Goal: Answer question/provide support

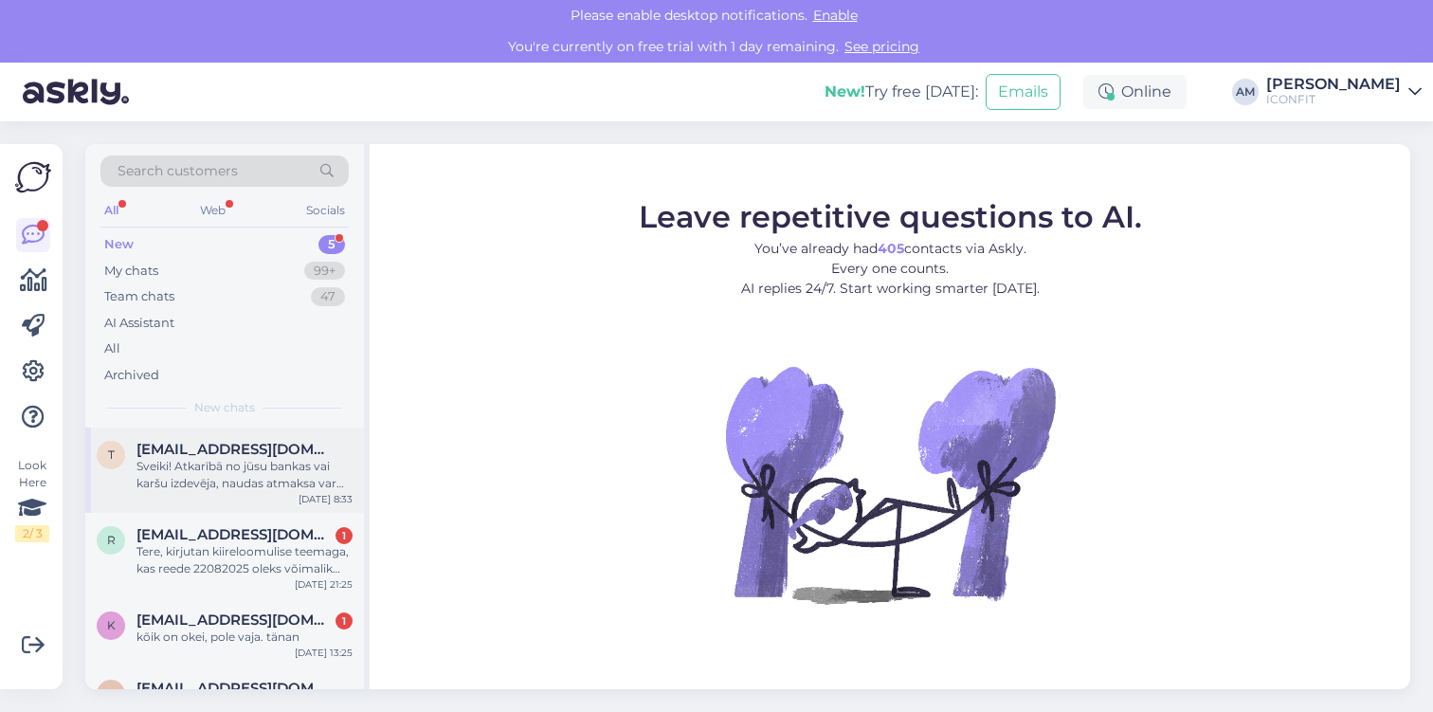
scroll to position [148, 0]
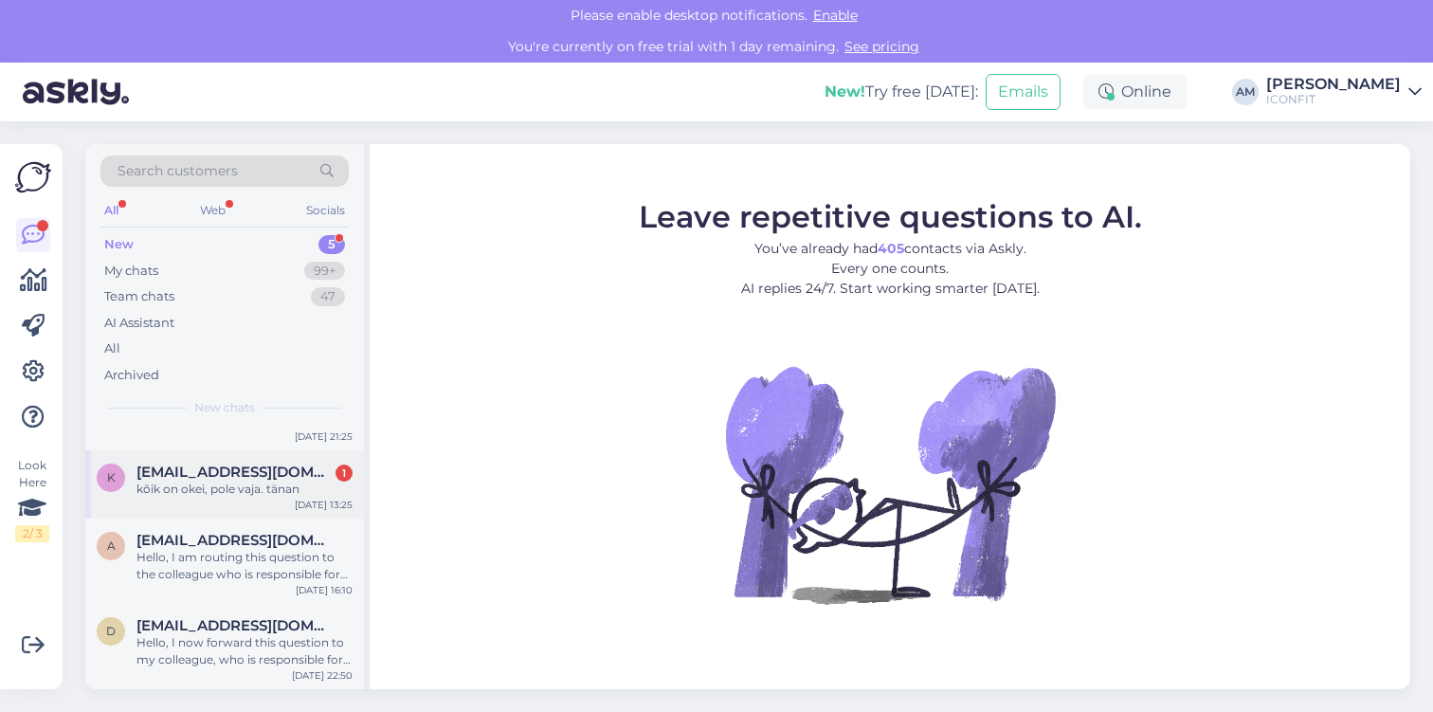
click at [217, 493] on div "kõik on okei, pole vaja. tänan" at bounding box center [244, 488] width 216 height 17
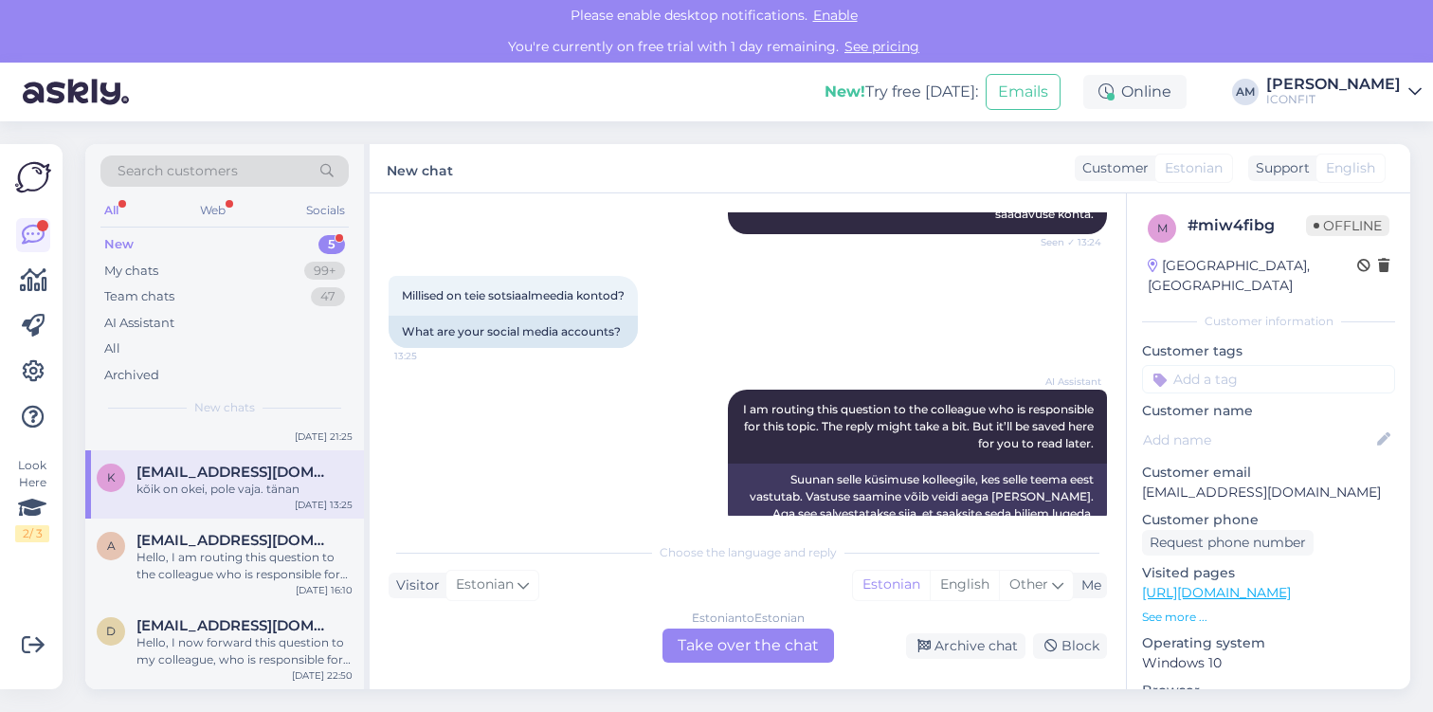
scroll to position [569, 0]
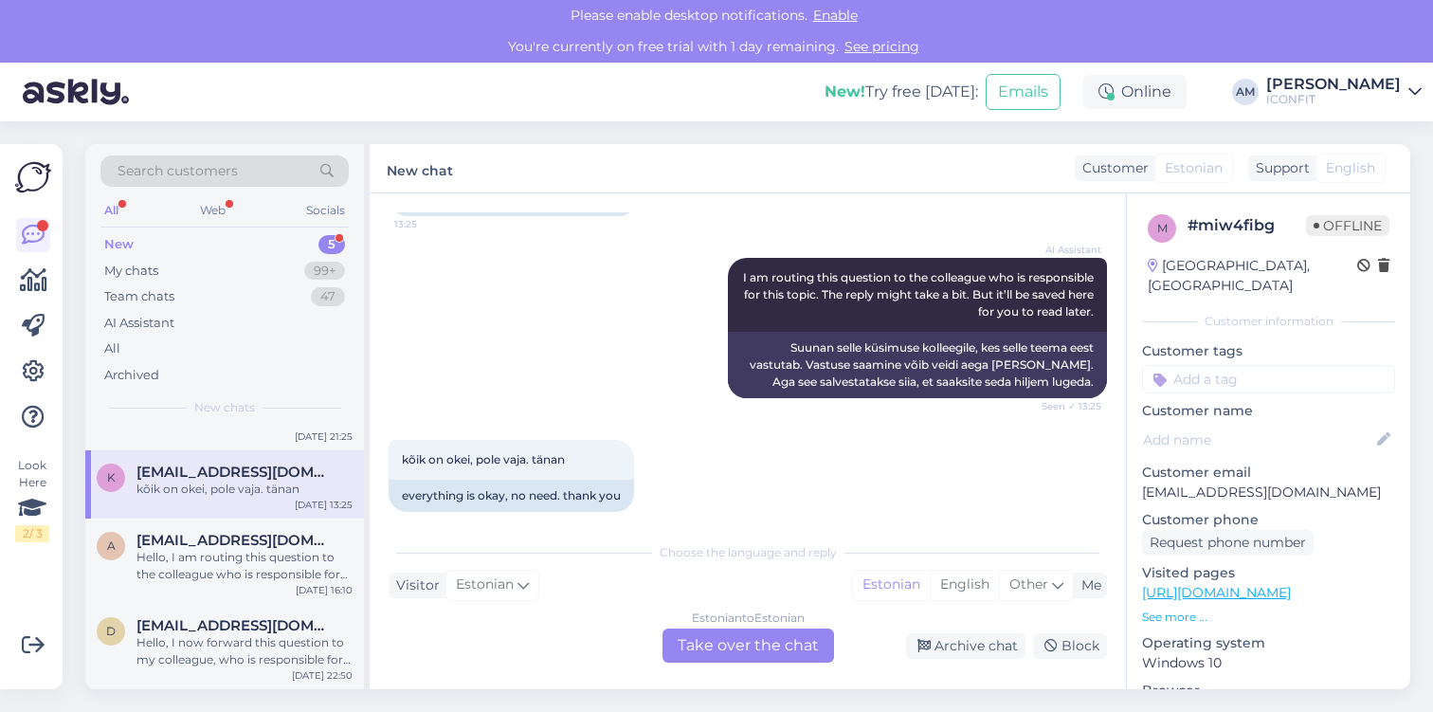
click at [696, 650] on div "Estonian to Estonian Take over the chat" at bounding box center [748, 645] width 172 height 34
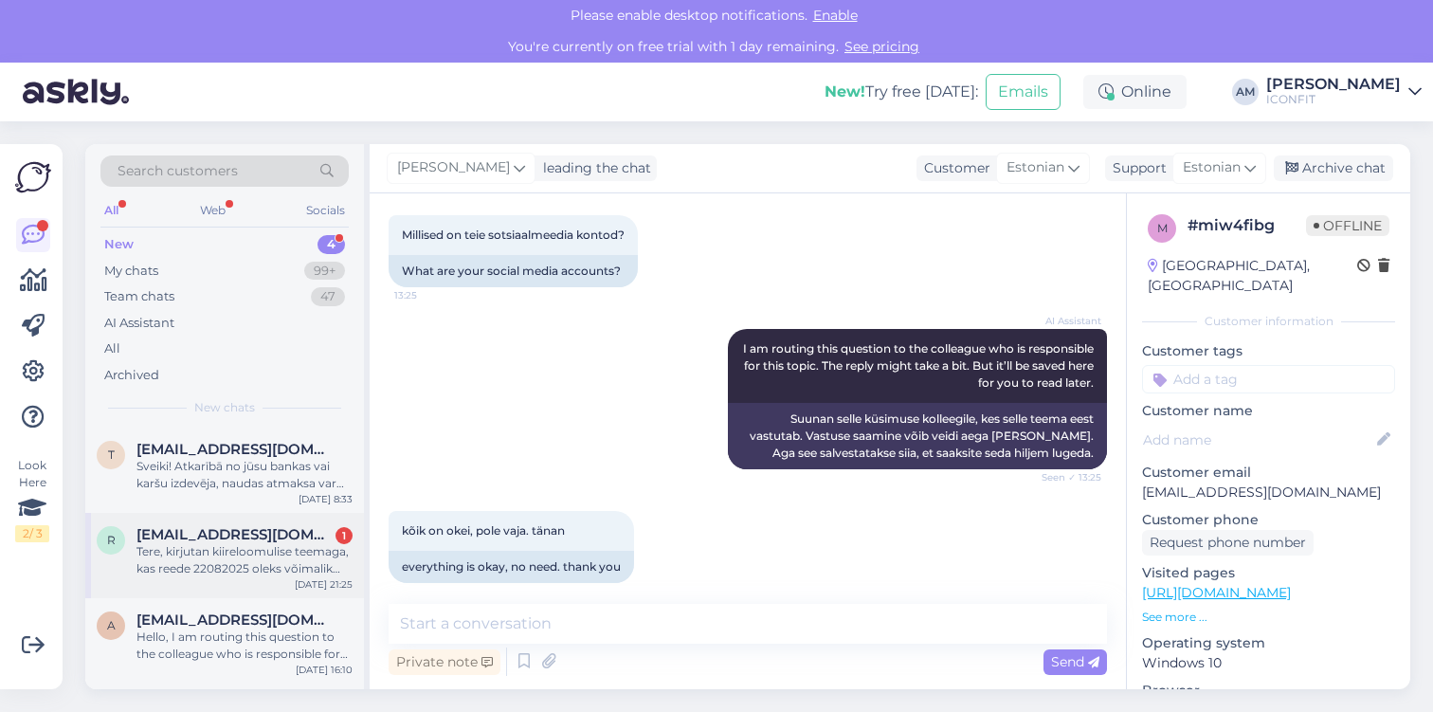
scroll to position [80, 0]
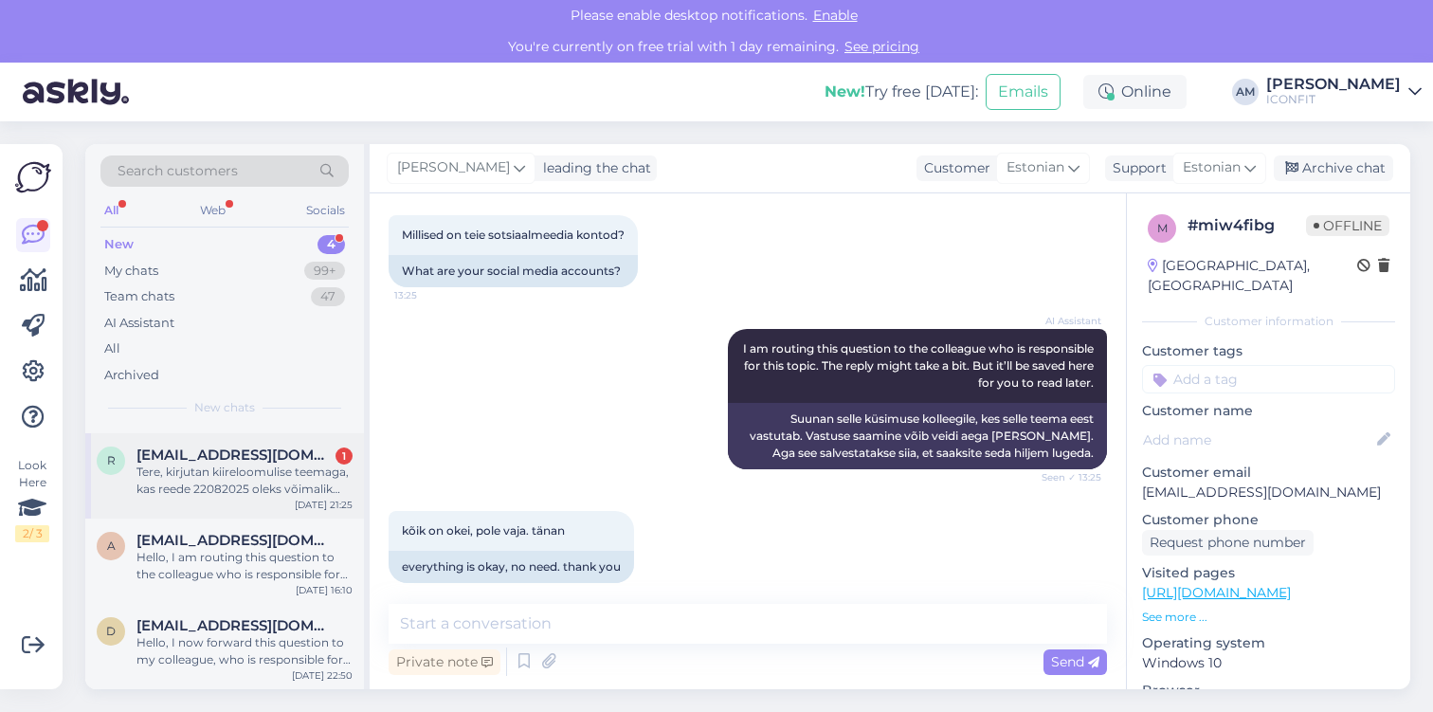
click at [243, 499] on div "r [EMAIL_ADDRESS][DOMAIN_NAME] 1 Tere, kirjutan kiireloomulise teemaga, kas ree…" at bounding box center [224, 475] width 279 height 85
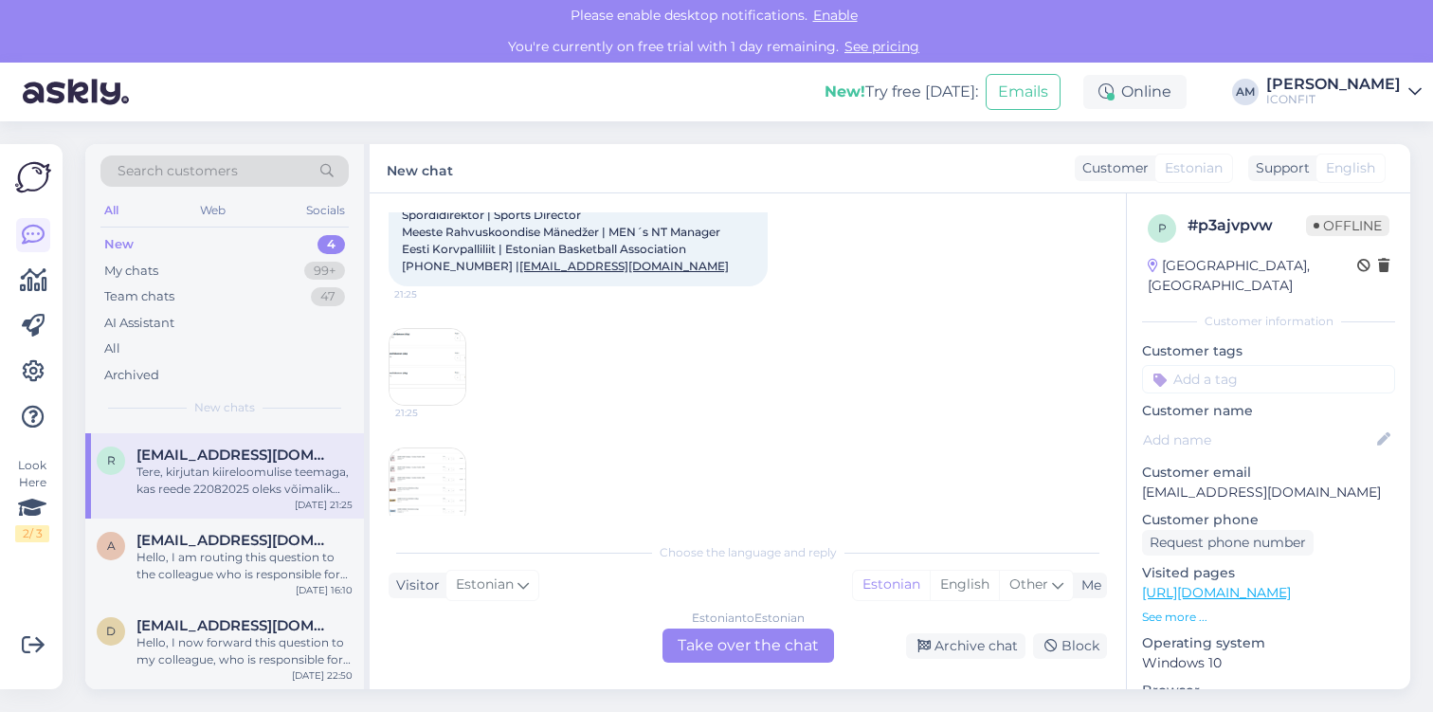
scroll to position [250, 0]
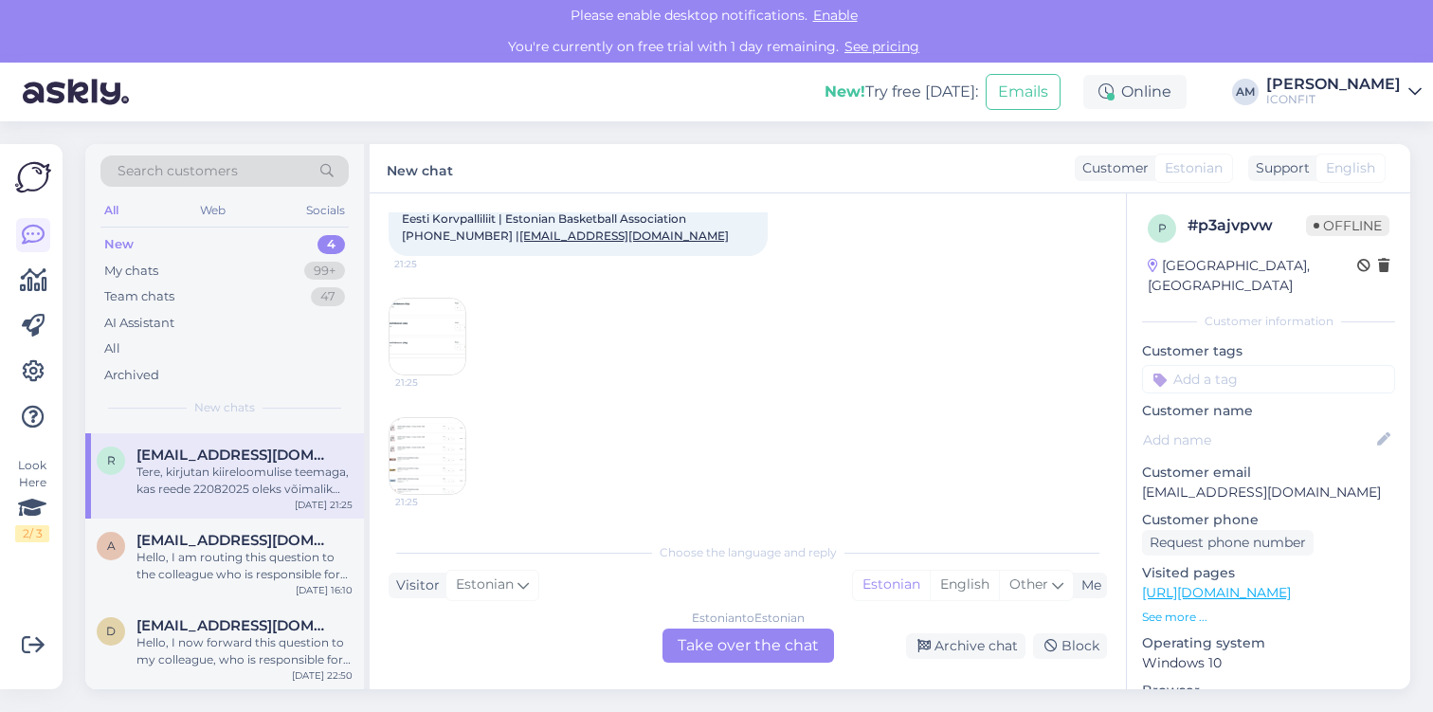
click at [417, 351] on img at bounding box center [427, 337] width 76 height 76
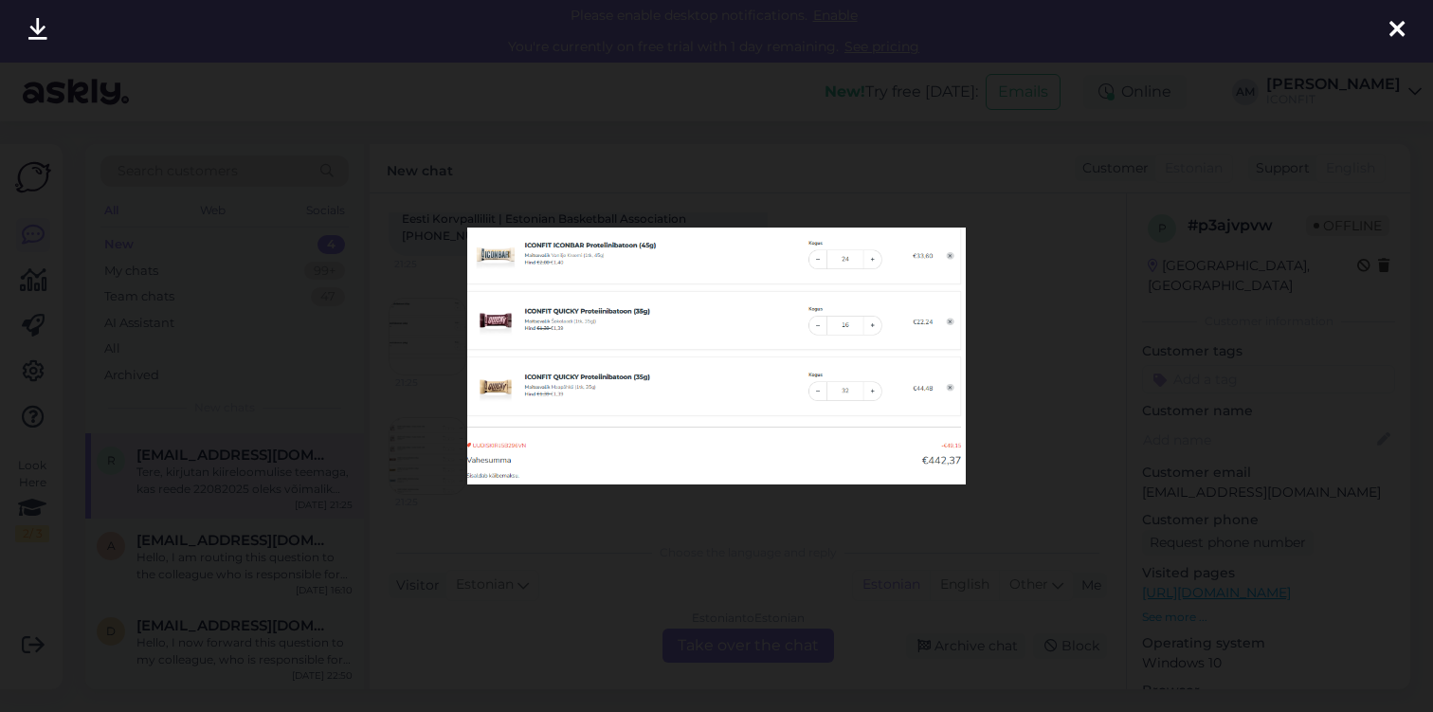
click at [523, 525] on div at bounding box center [716, 356] width 1433 height 712
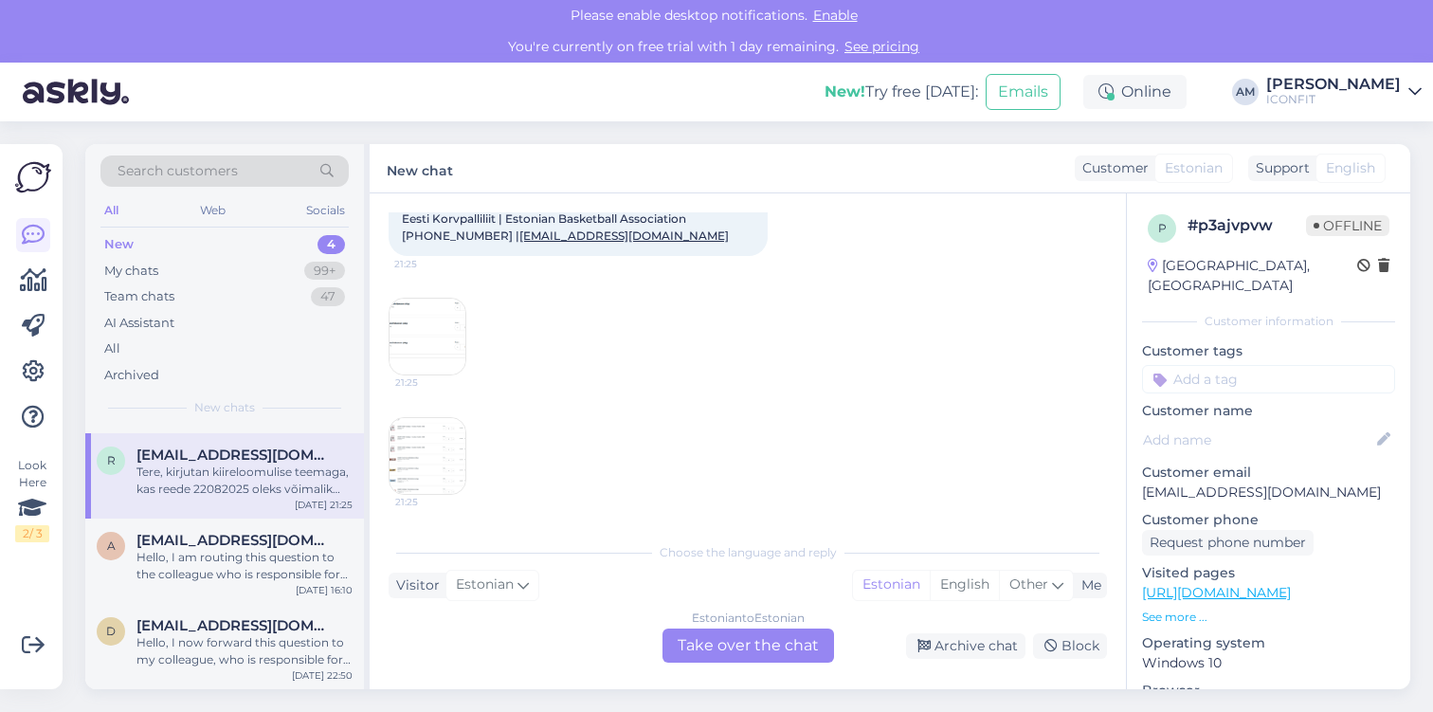
click at [435, 469] on img at bounding box center [427, 456] width 76 height 76
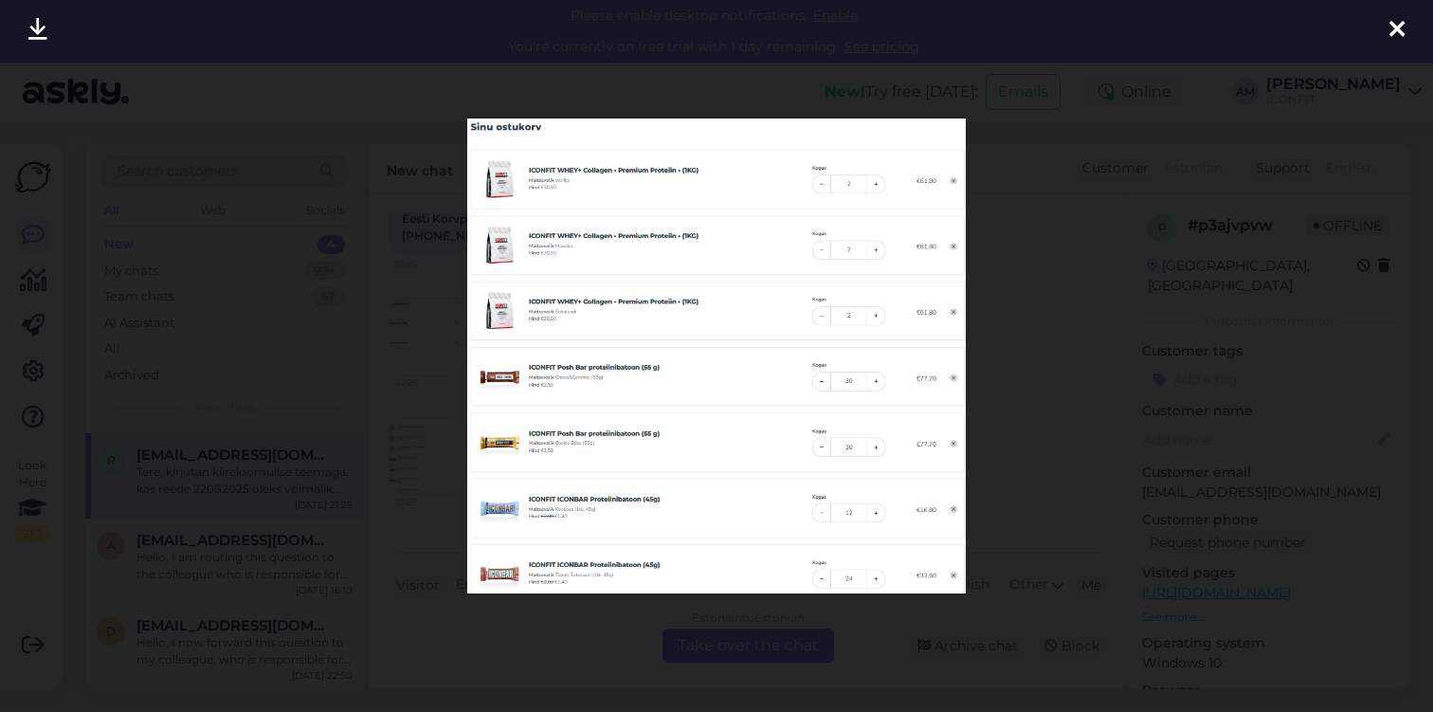
click at [422, 408] on div at bounding box center [716, 356] width 1433 height 712
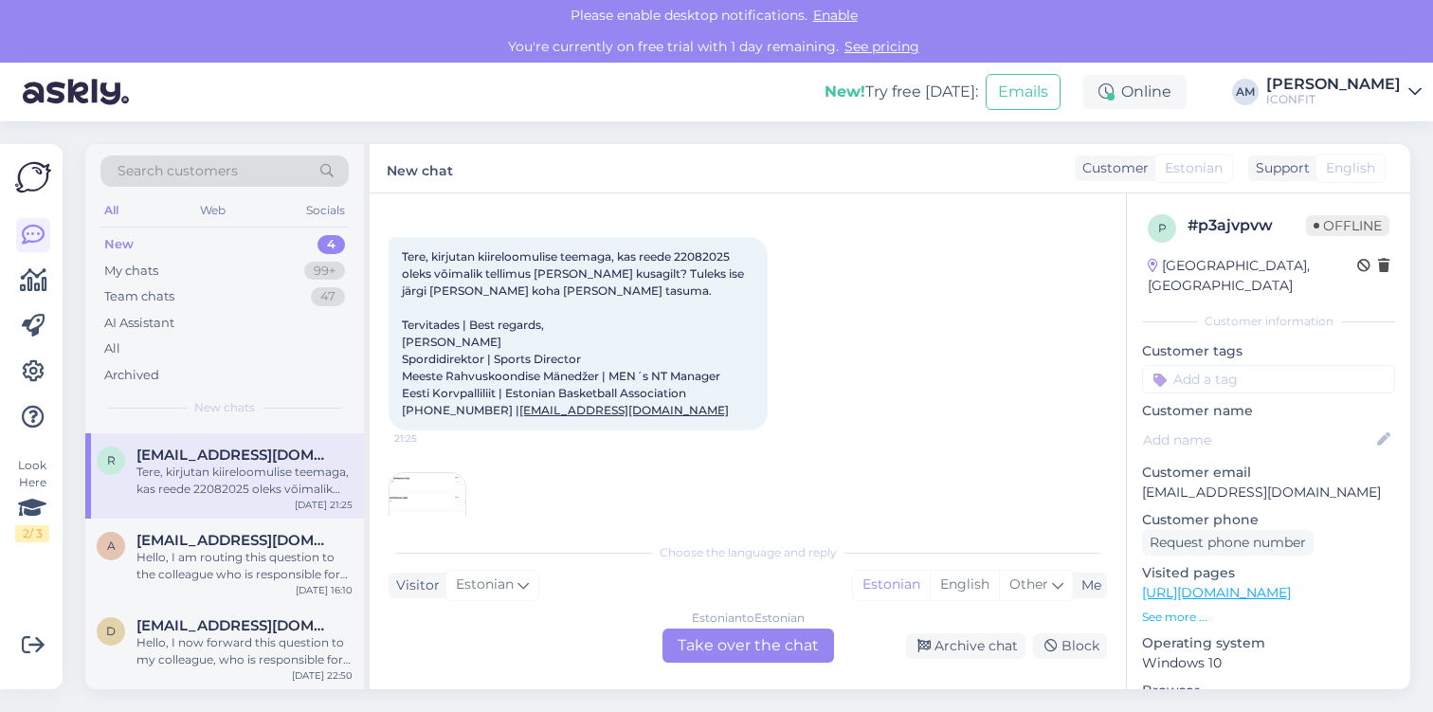
scroll to position [78, 0]
drag, startPoint x: 682, startPoint y: 252, endPoint x: 744, endPoint y: 259, distance: 62.0
click at [744, 259] on div "Tere, kirjutan kiireloomulise teemaga, kas reede 22082025 oleks võimalik tellim…" at bounding box center [578, 331] width 379 height 193
copy span "22082025"
click at [481, 290] on span "Tere, kirjutan kiireloomulise teemaga, kas reede 22082025 oleks võimalik tellim…" at bounding box center [574, 331] width 345 height 168
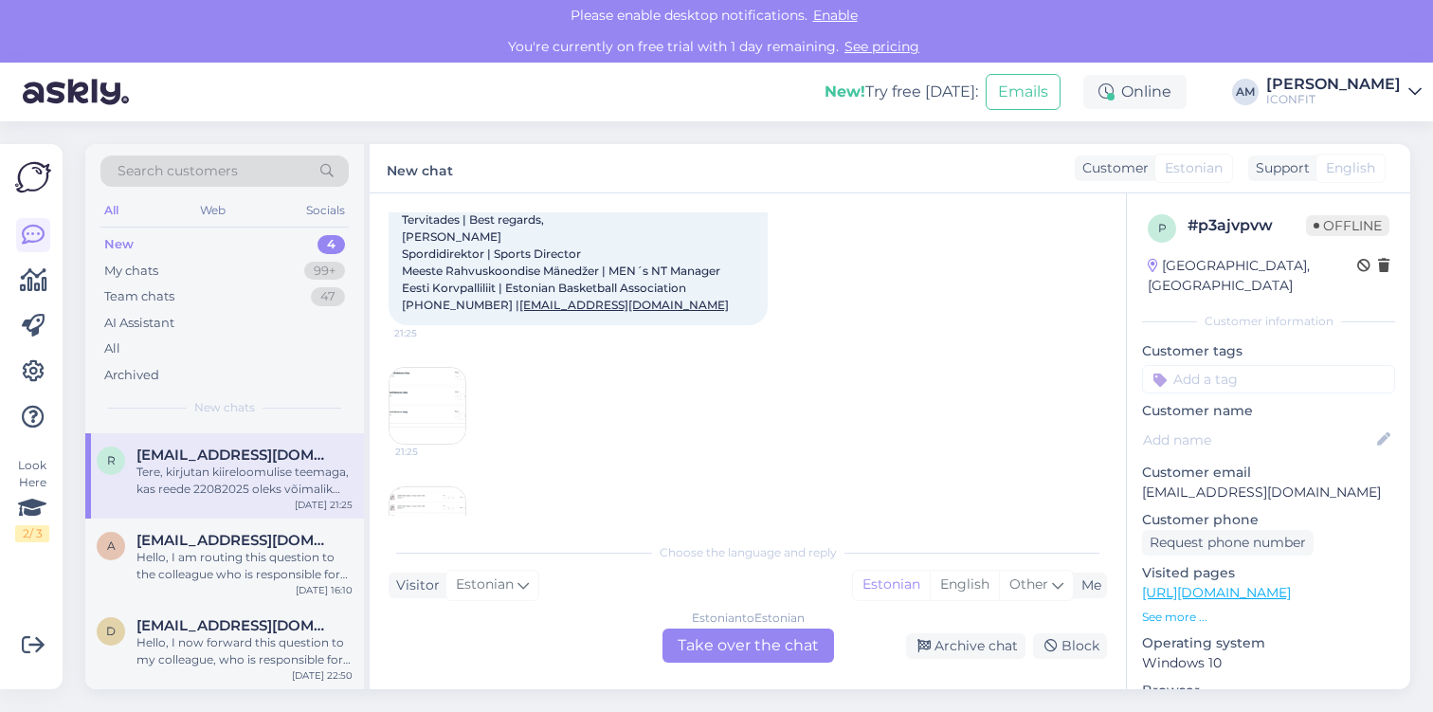
scroll to position [197, 0]
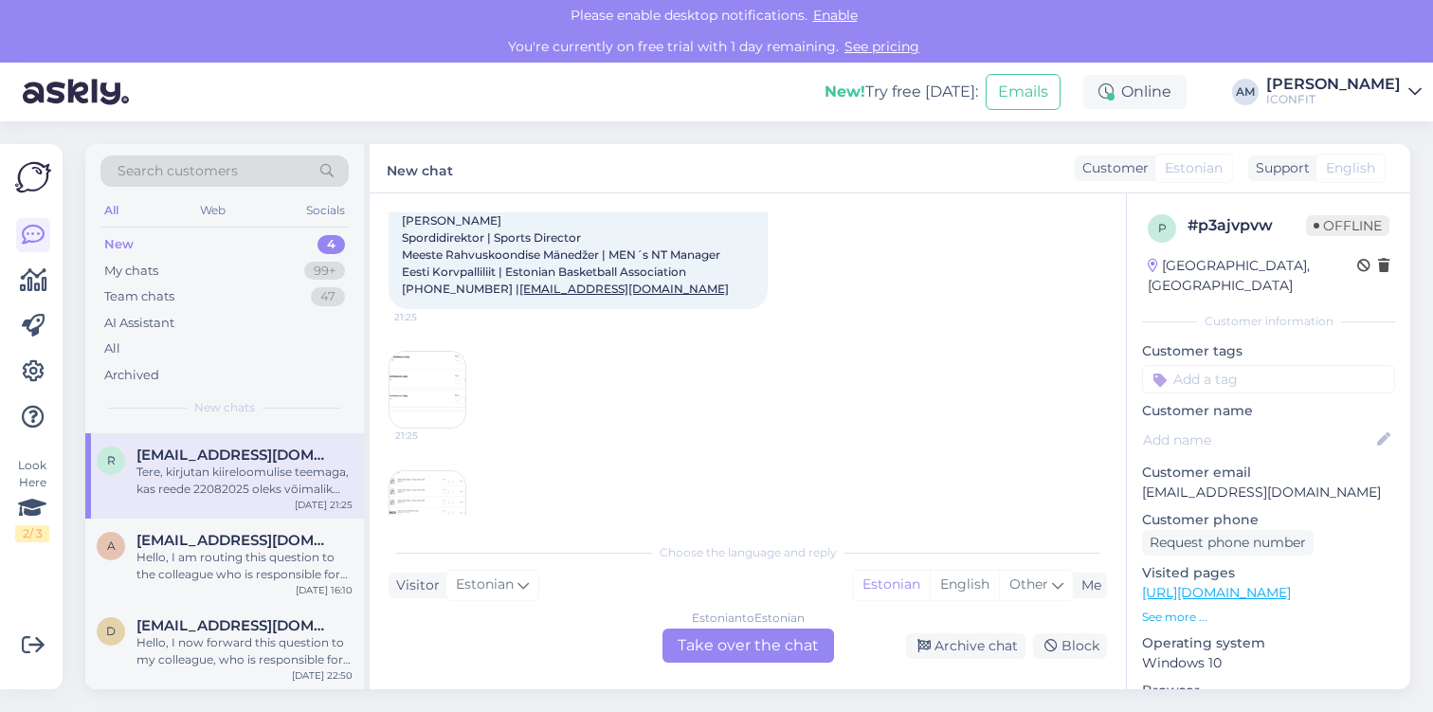
click at [433, 390] on img at bounding box center [427, 390] width 76 height 76
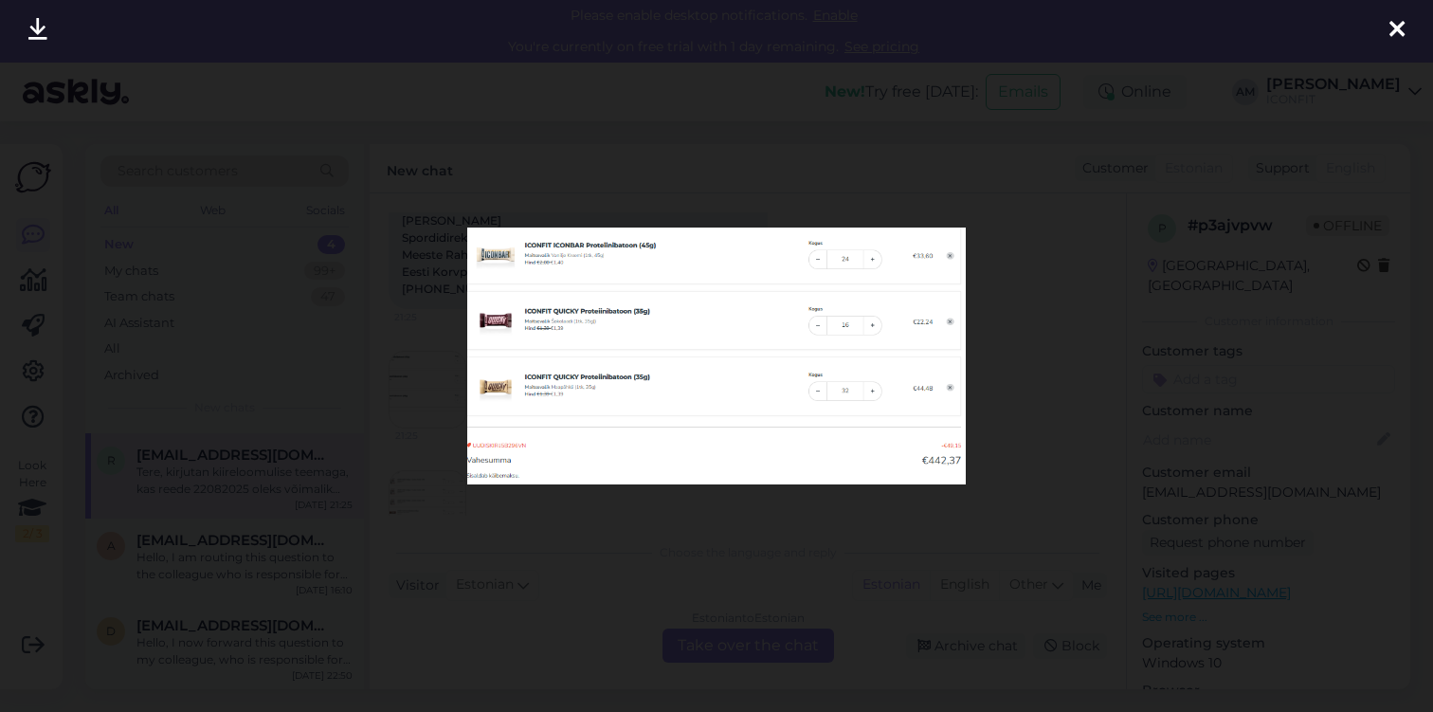
click at [528, 153] on div at bounding box center [716, 356] width 1433 height 712
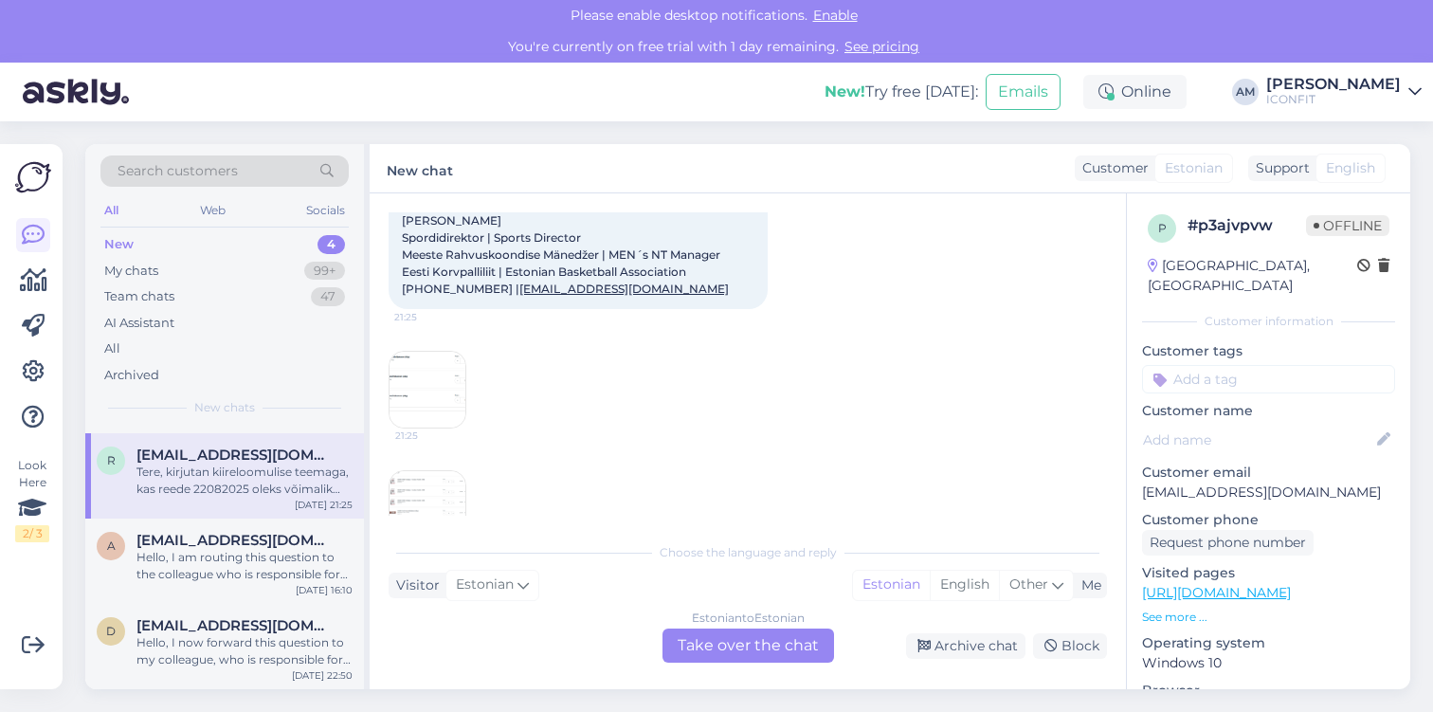
scroll to position [250, 0]
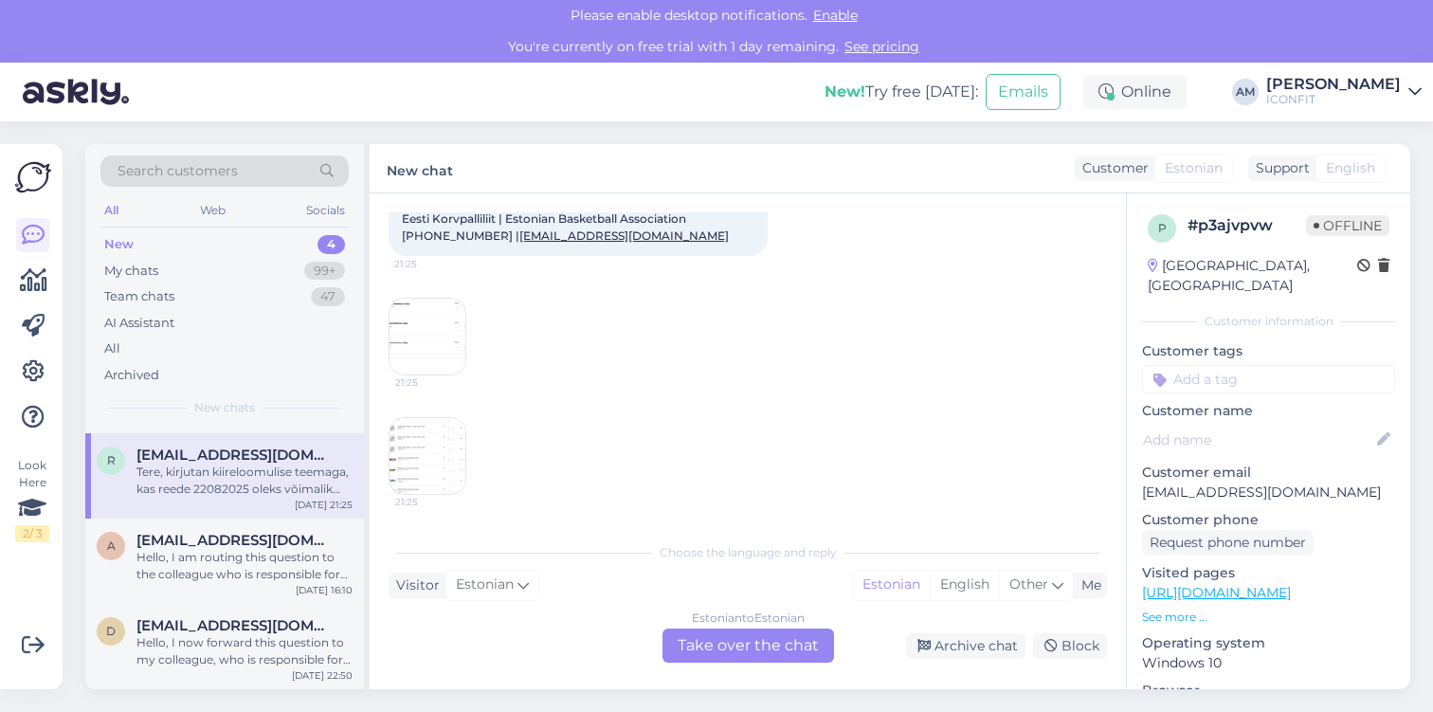
click at [439, 430] on img at bounding box center [427, 456] width 76 height 76
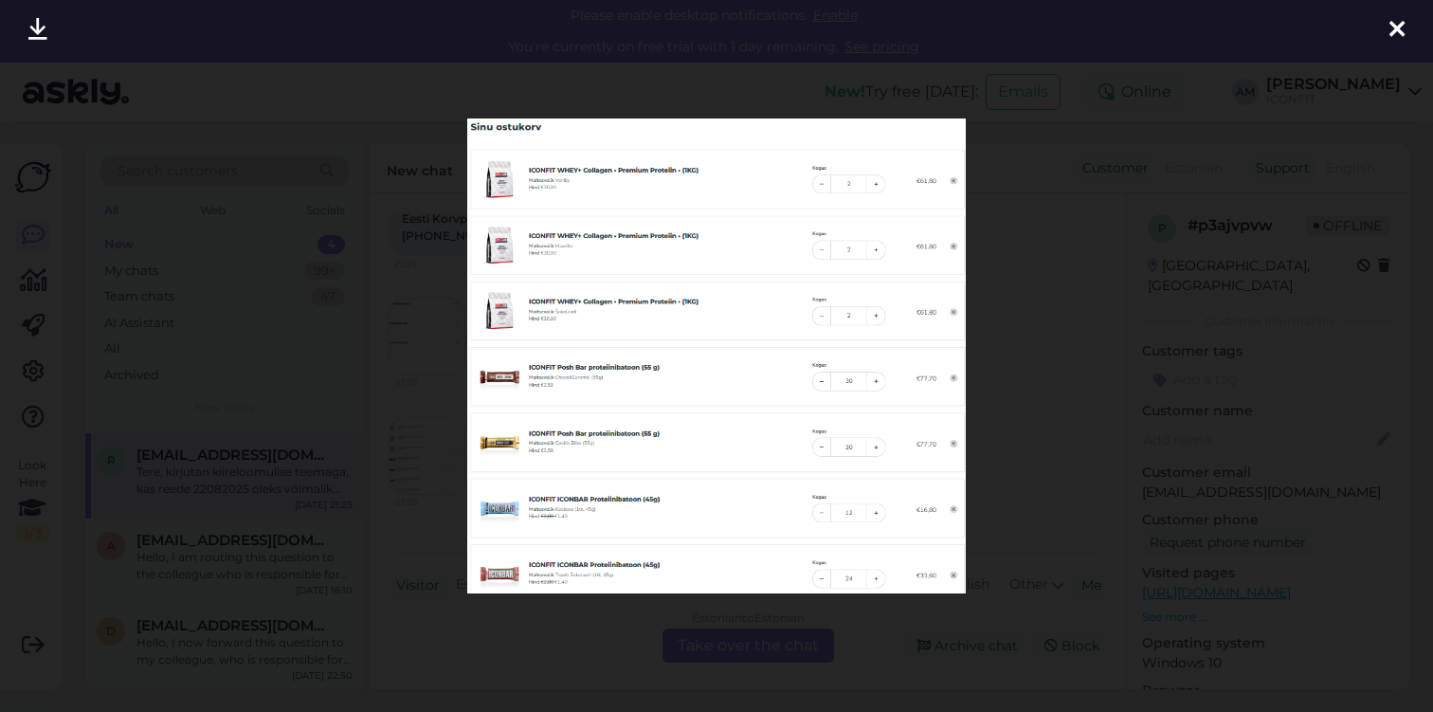
click at [436, 407] on div at bounding box center [716, 356] width 1433 height 712
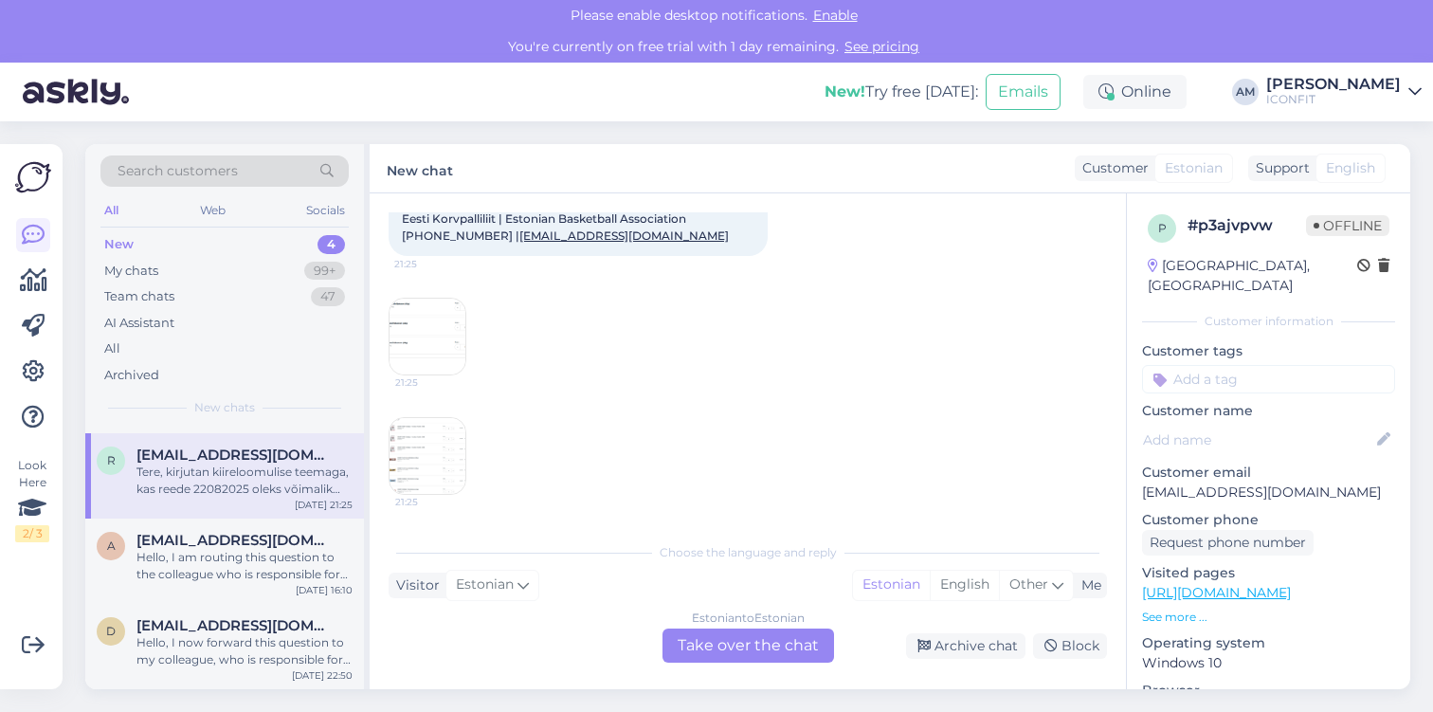
click at [422, 351] on img at bounding box center [427, 337] width 76 height 76
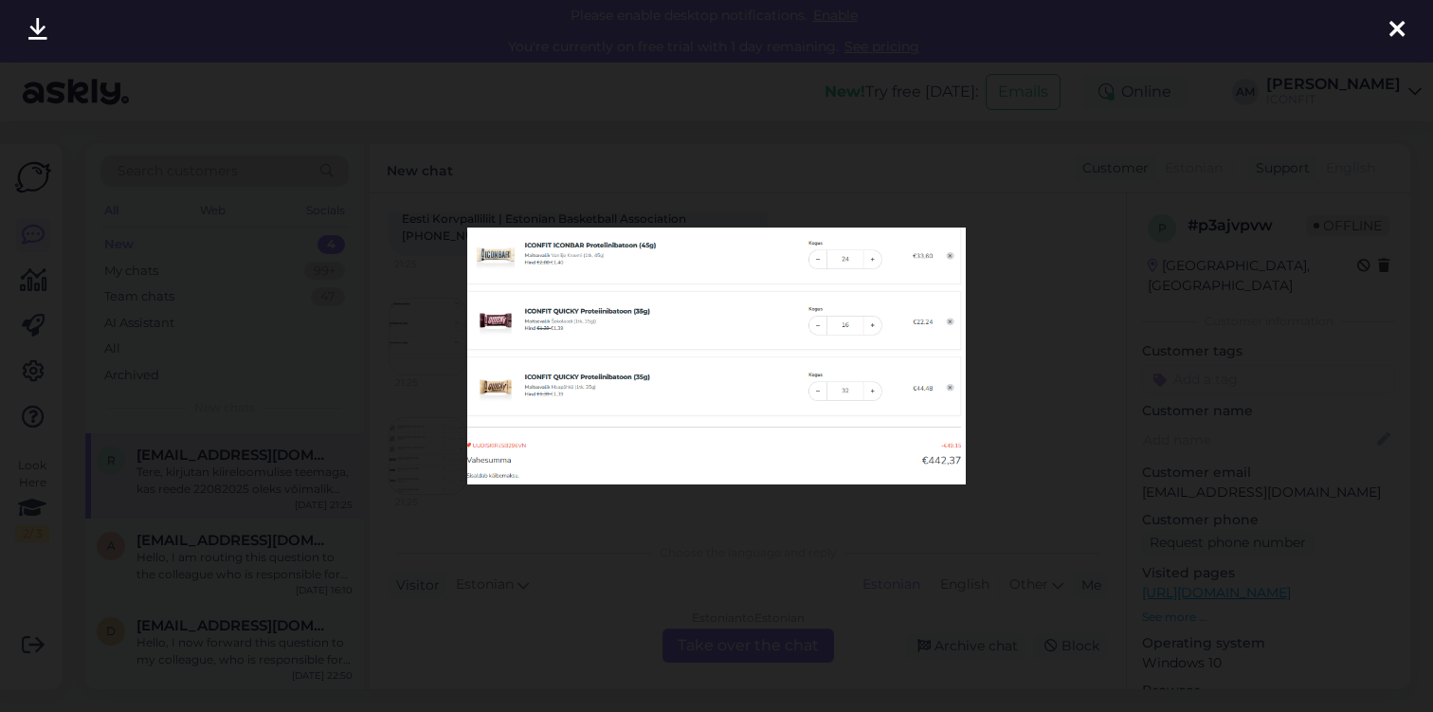
click at [425, 417] on div at bounding box center [716, 356] width 1433 height 712
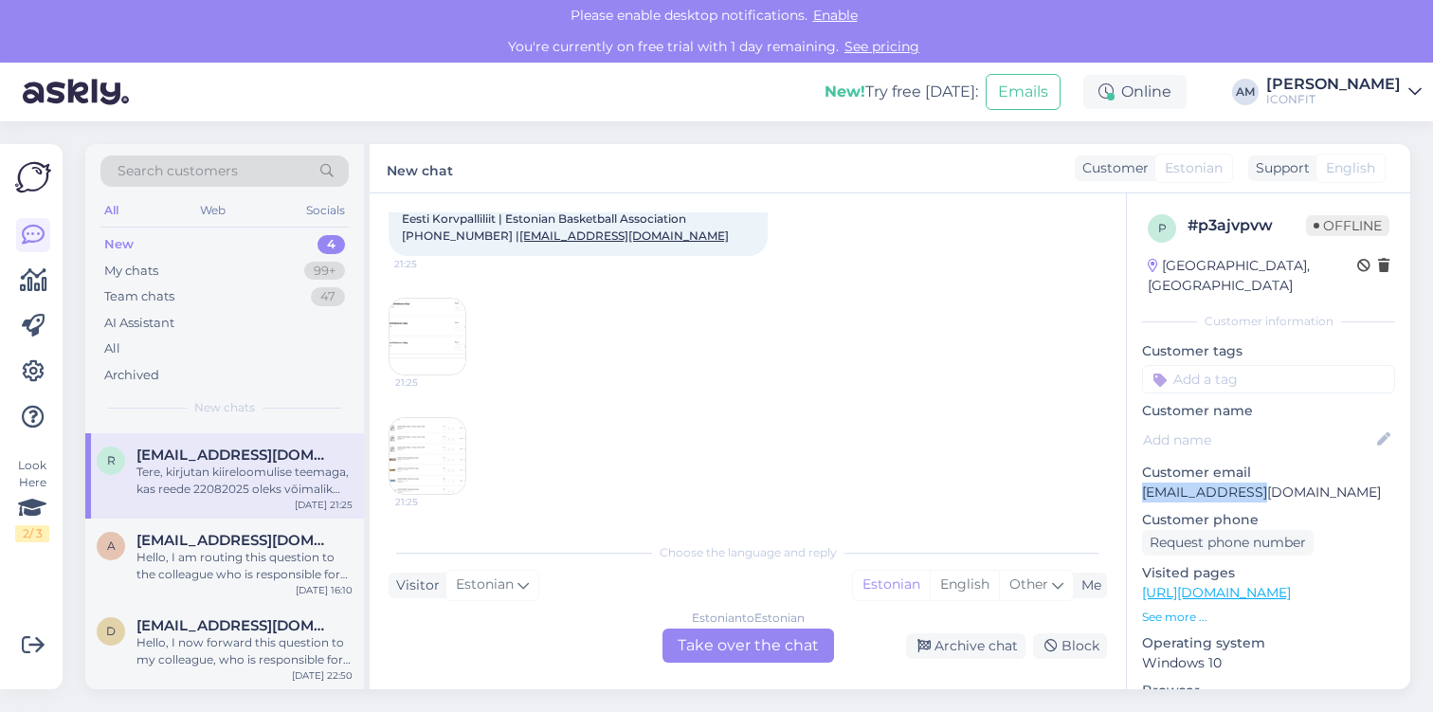
drag, startPoint x: 1261, startPoint y: 468, endPoint x: 1132, endPoint y: 466, distance: 129.8
click at [1132, 466] on div "p # p3ajvpvw Offline [GEOGRAPHIC_DATA], [GEOGRAPHIC_DATA] Customer information …" at bounding box center [1268, 592] width 283 height 799
copy p "[EMAIL_ADDRESS][DOMAIN_NAME]"
click at [756, 650] on div "Estonian to Estonian Take over the chat" at bounding box center [748, 645] width 172 height 34
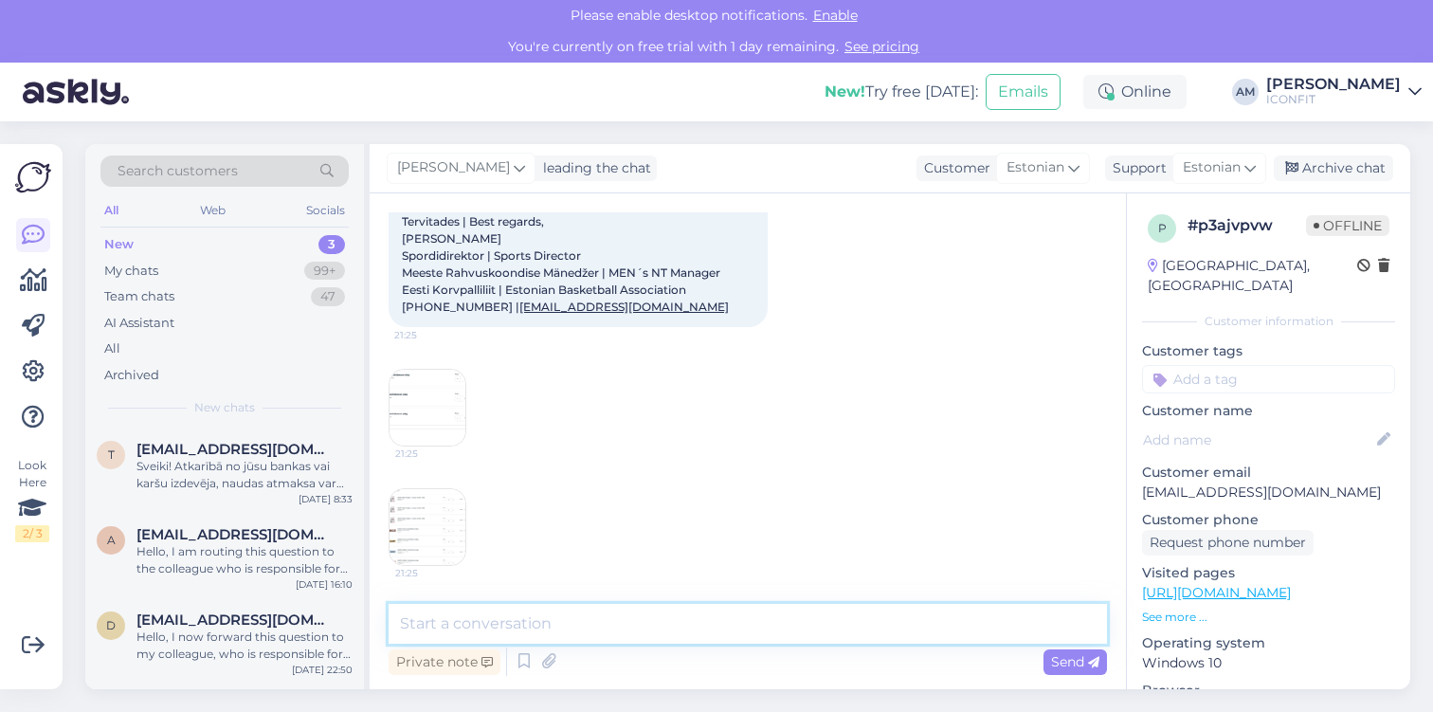
click at [591, 608] on textarea at bounding box center [748, 624] width 718 height 40
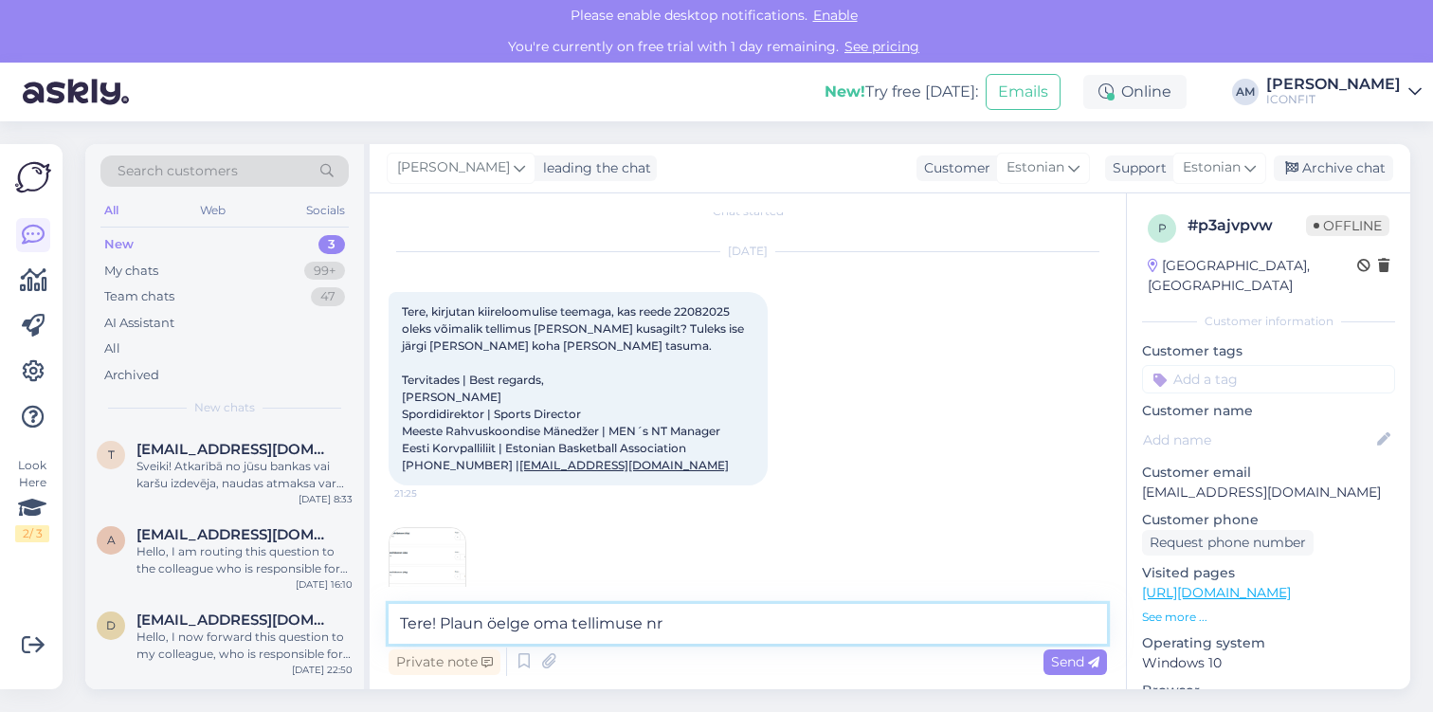
scroll to position [179, 0]
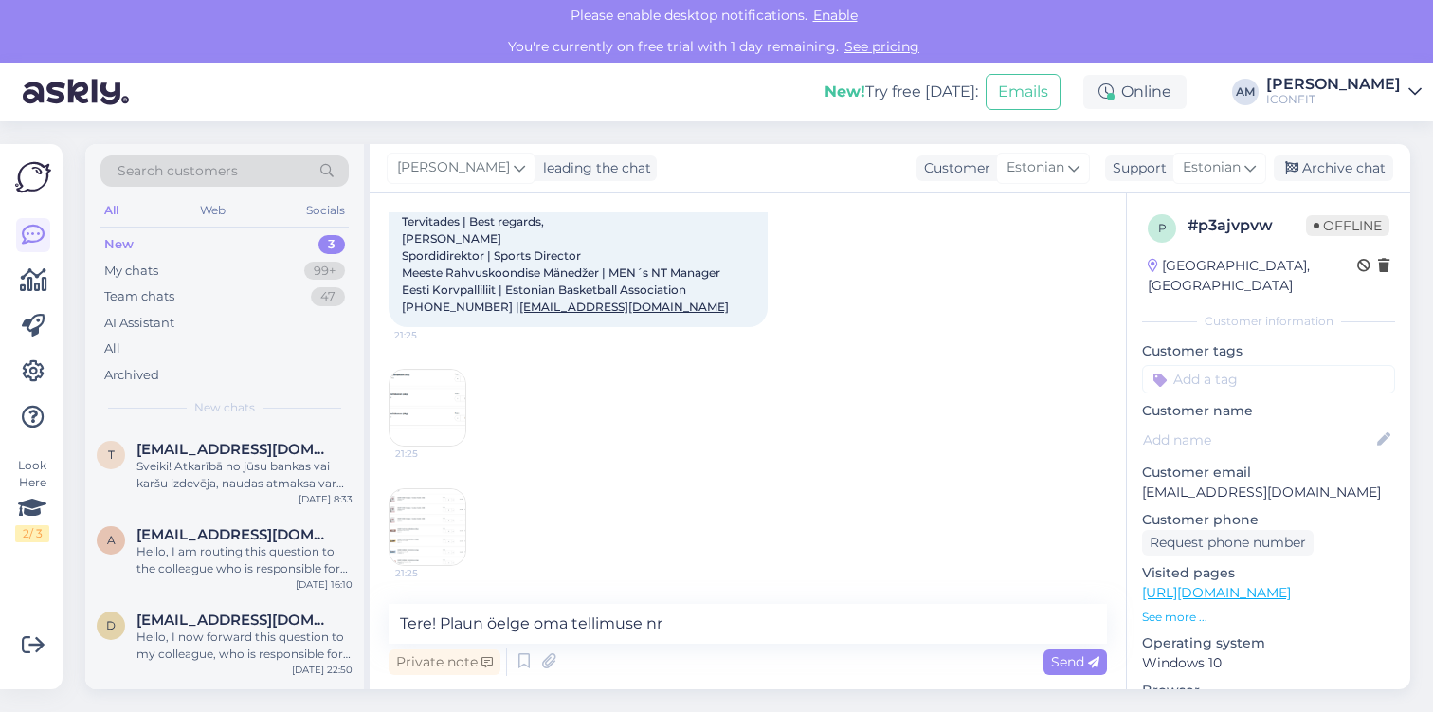
click at [420, 426] on img at bounding box center [427, 408] width 76 height 76
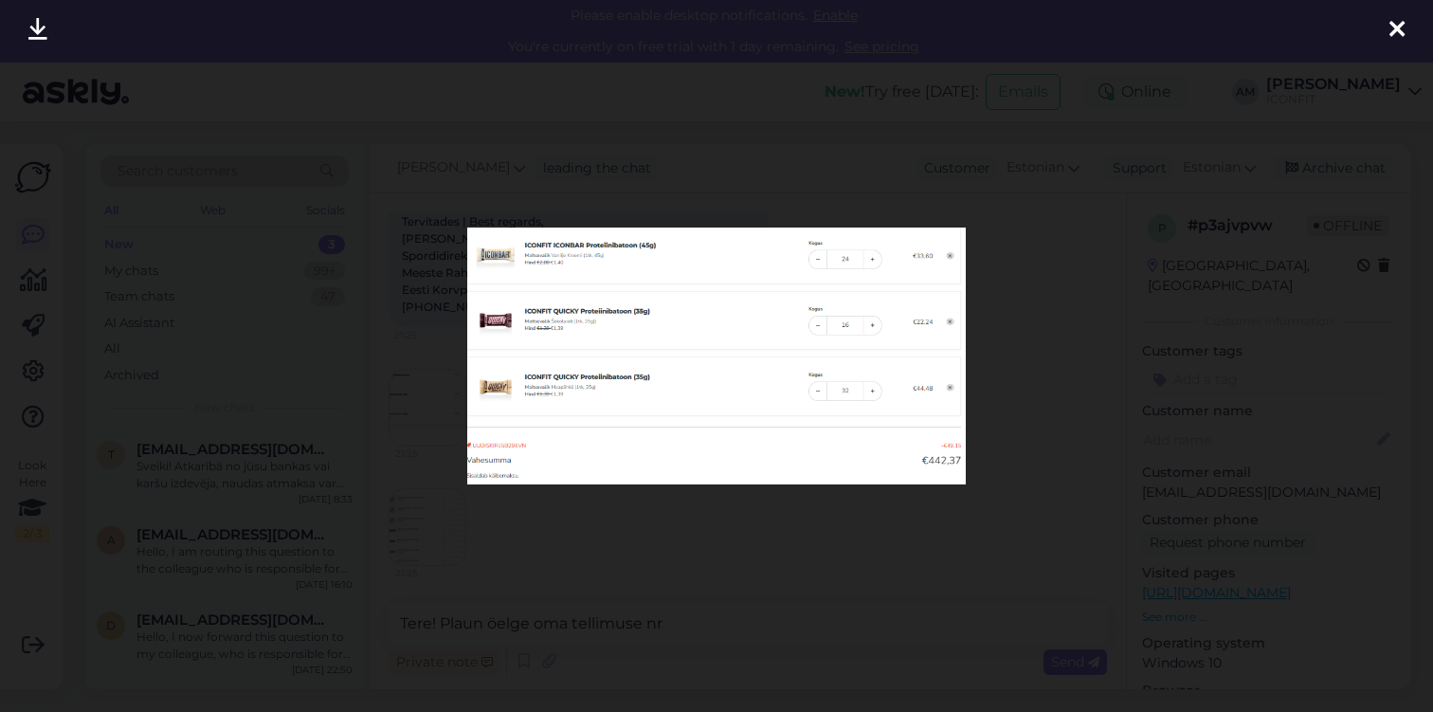
click at [808, 546] on div at bounding box center [716, 356] width 1433 height 712
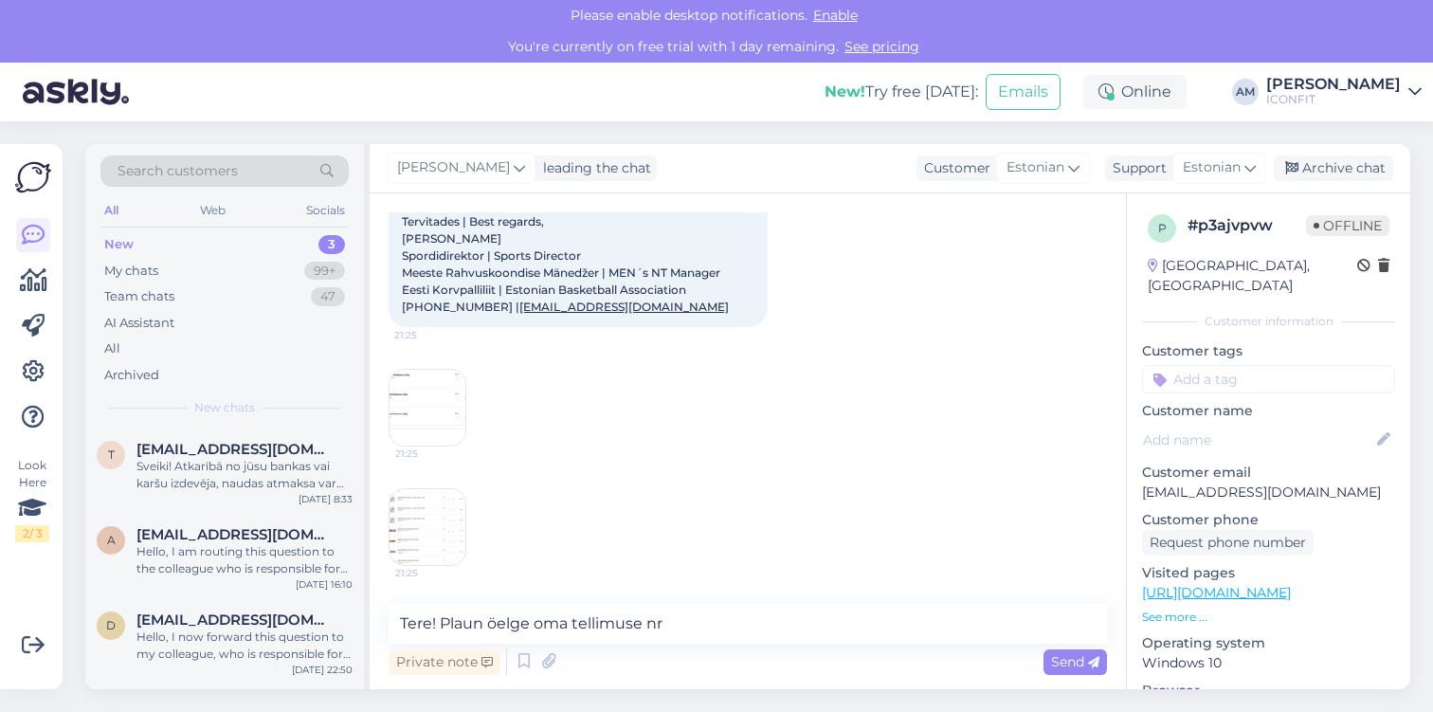
click at [455, 536] on img at bounding box center [427, 527] width 76 height 76
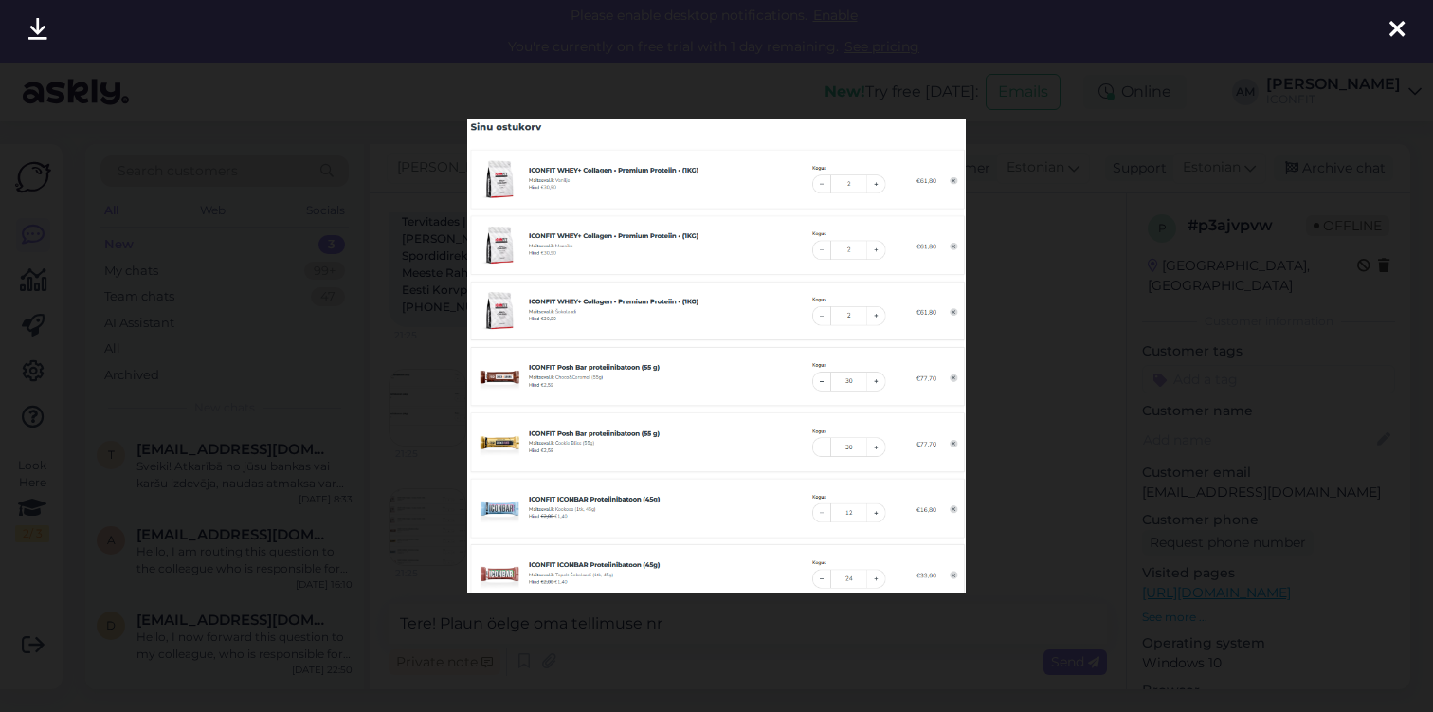
click at [382, 391] on div at bounding box center [716, 356] width 1433 height 712
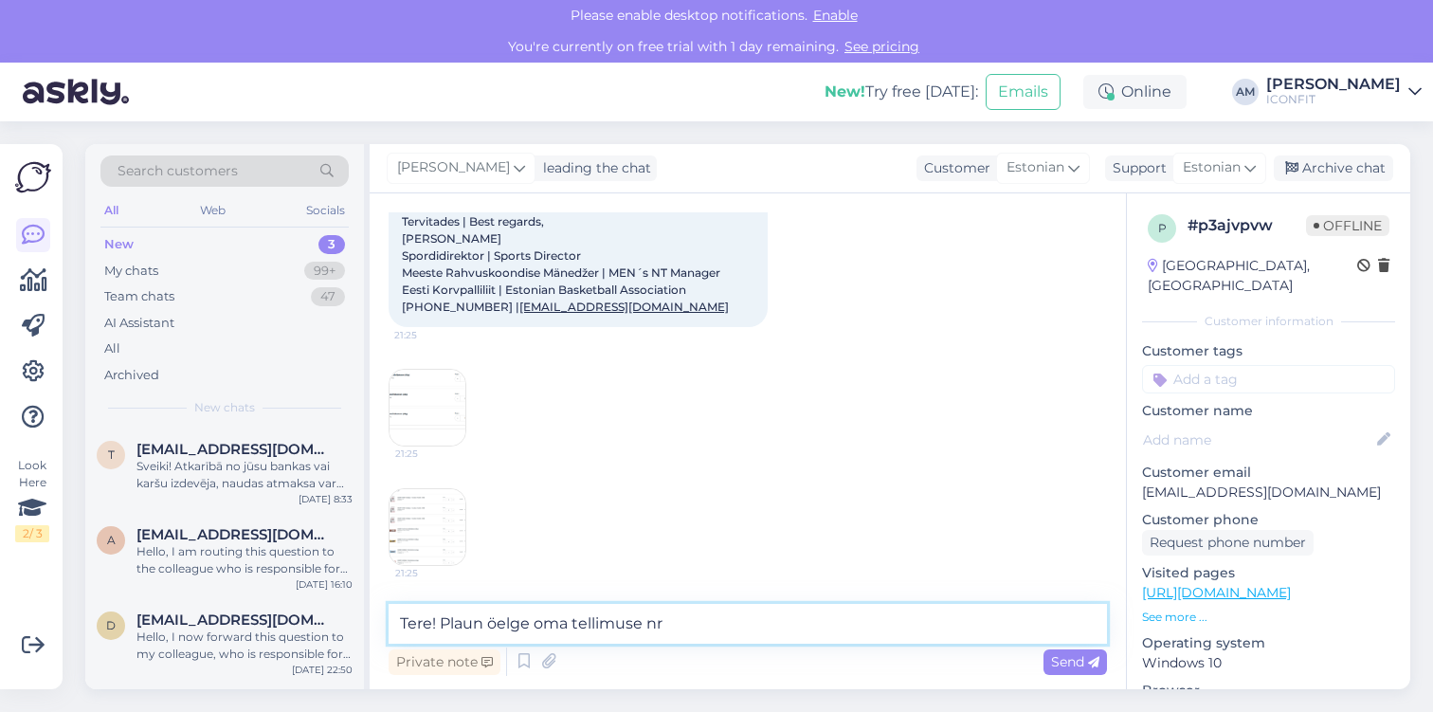
drag, startPoint x: 673, startPoint y: 632, endPoint x: 443, endPoint y: 627, distance: 230.3
click at [443, 627] on textarea "Tere! Plaun öelge oma tellimuse nr" at bounding box center [748, 624] width 718 height 40
type textarea "T"
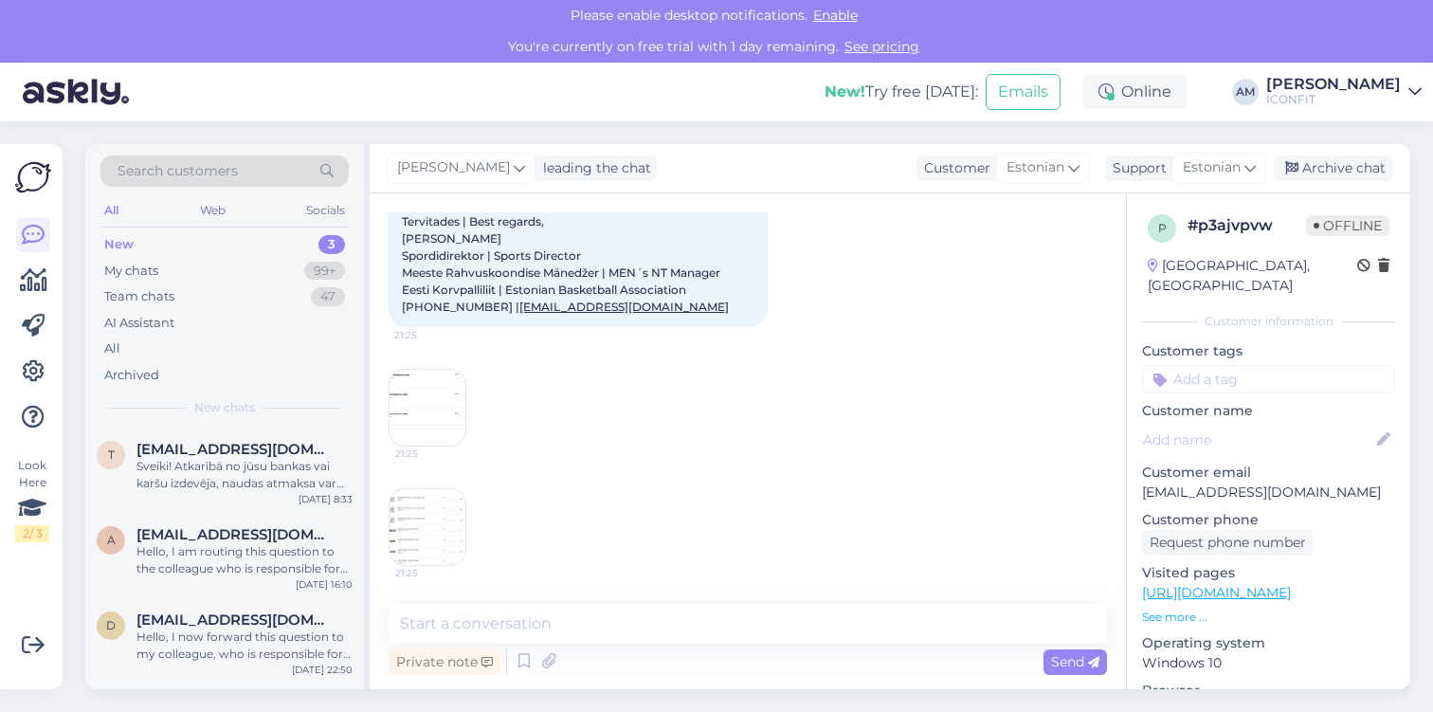
click at [381, 528] on div "Chat started [DATE] Tere, kirjutan kiireloomulise teemaga, kas reede 22082025 o…" at bounding box center [748, 441] width 756 height 496
click at [406, 528] on img at bounding box center [427, 527] width 76 height 76
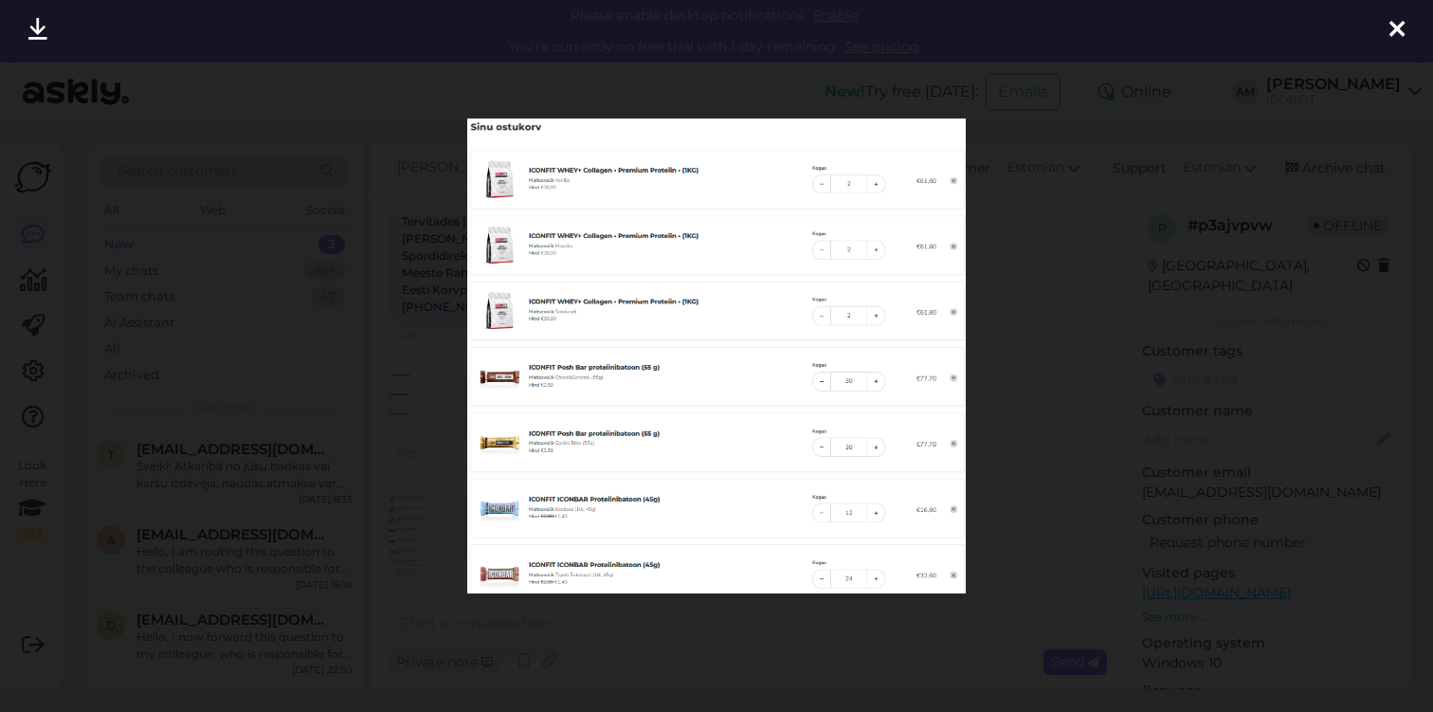
click at [403, 508] on div at bounding box center [716, 356] width 1433 height 712
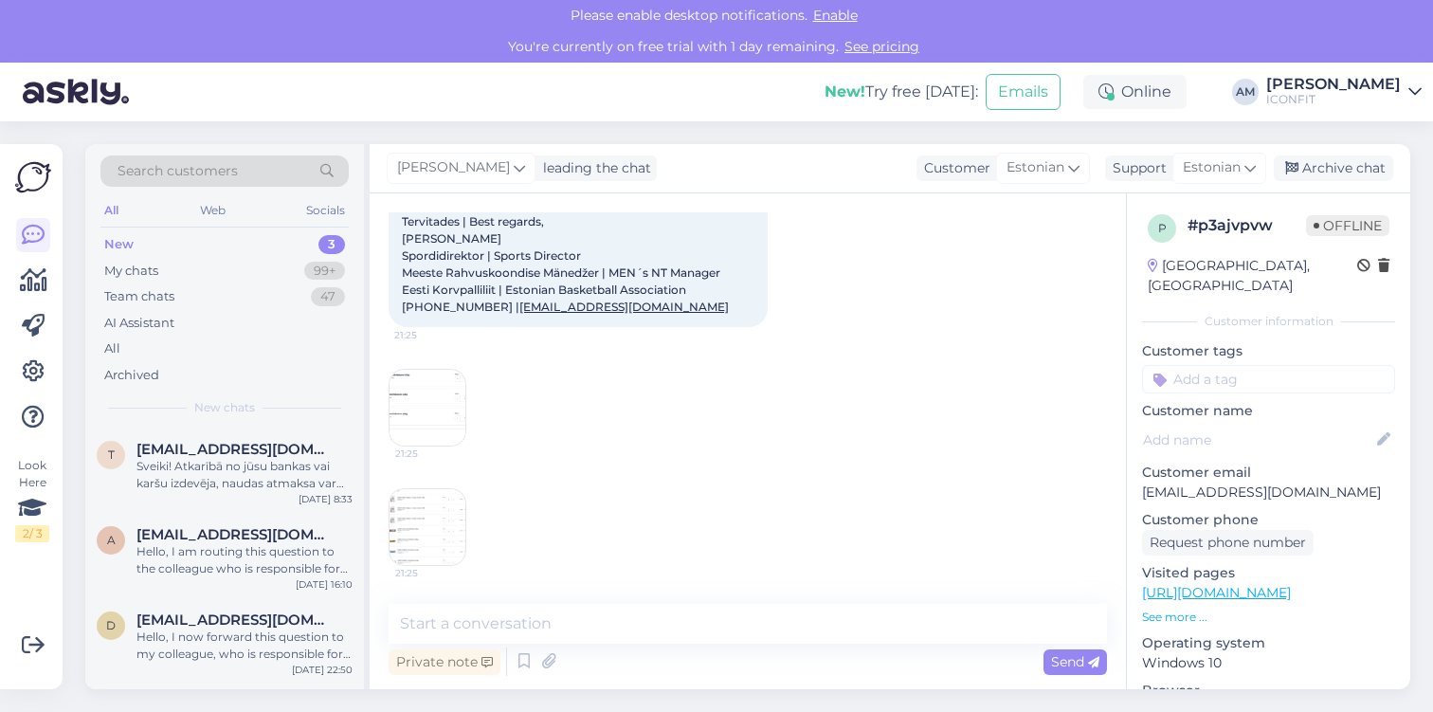
click at [412, 390] on img at bounding box center [427, 408] width 76 height 76
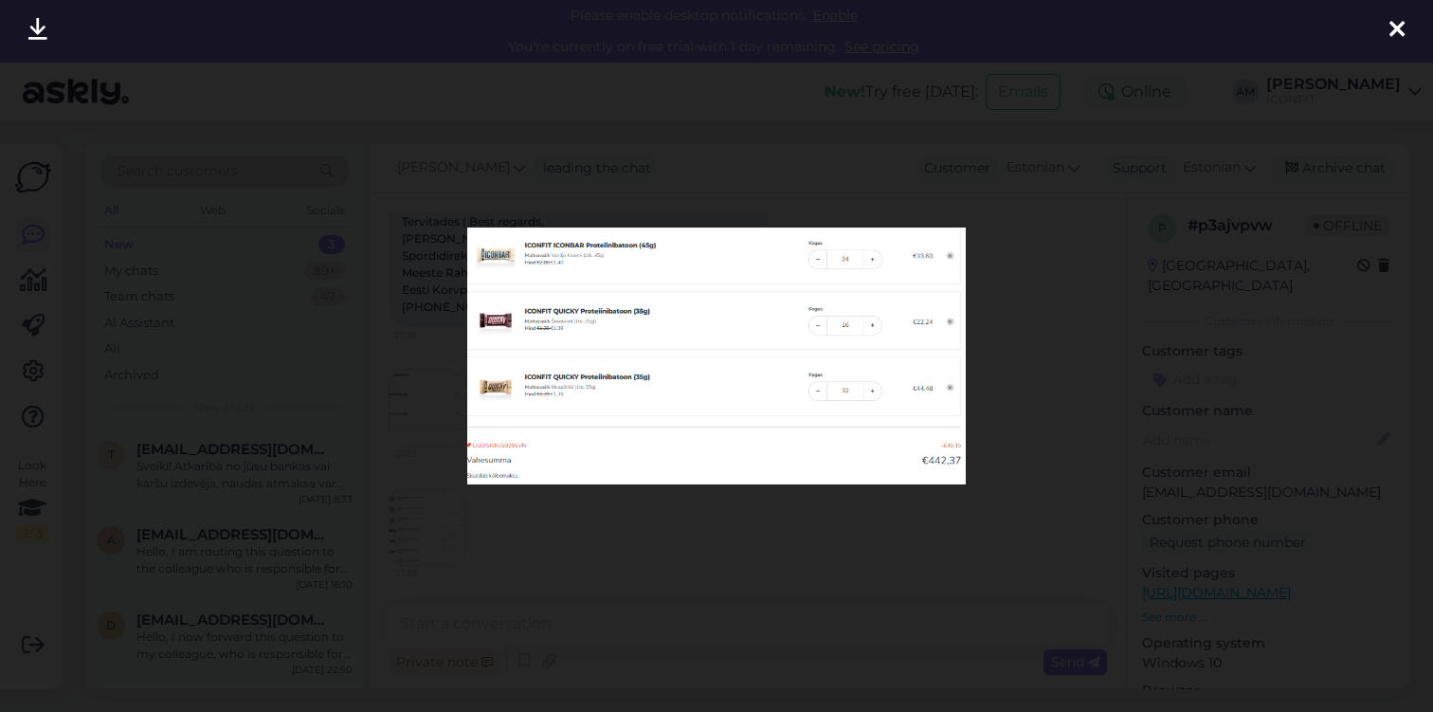
click at [643, 510] on div at bounding box center [716, 356] width 1433 height 712
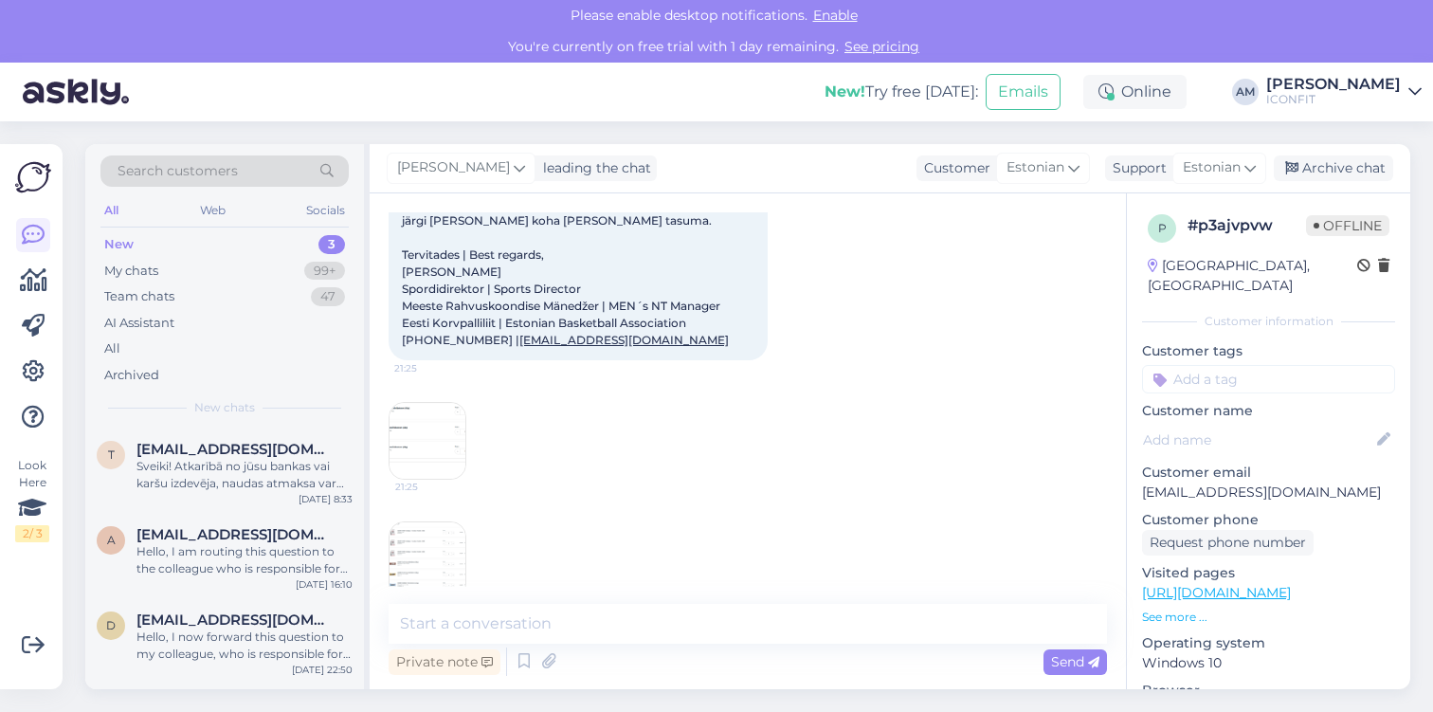
scroll to position [147, 0]
